Goal: Task Accomplishment & Management: Manage account settings

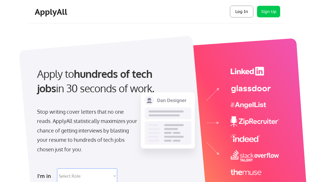
click at [235, 8] on button "Log In" at bounding box center [241, 12] width 23 height 12
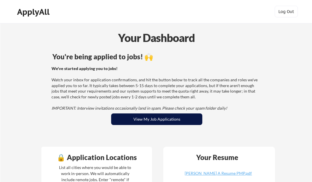
click at [178, 122] on button "View My Job Applications" at bounding box center [156, 119] width 91 height 12
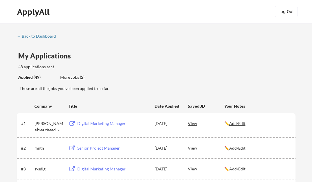
click at [76, 76] on div "More Jobs (2)" at bounding box center [81, 77] width 42 height 6
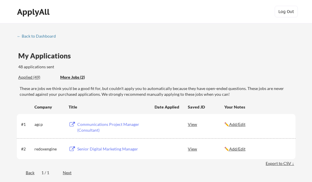
click at [29, 78] on div "Applied (49)" at bounding box center [37, 77] width 38 height 6
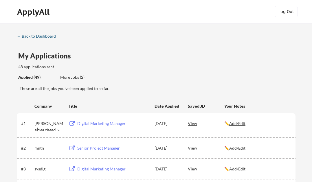
click at [29, 35] on div "← Back to Dashboard" at bounding box center [38, 36] width 43 height 4
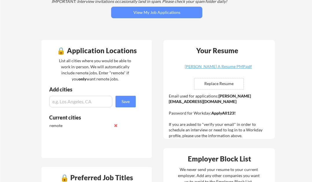
scroll to position [107, 0]
